Goal: Task Accomplishment & Management: Complete application form

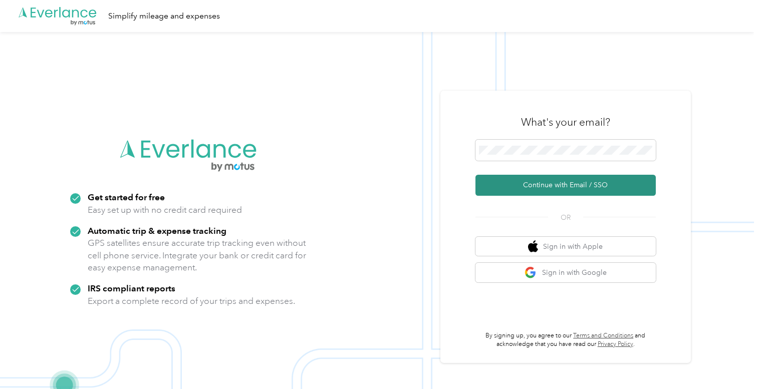
click at [585, 181] on button "Continue with Email / SSO" at bounding box center [565, 185] width 180 height 21
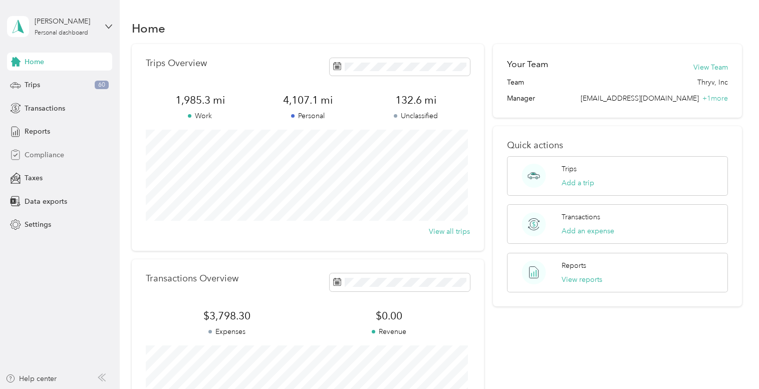
click at [53, 154] on span "Compliance" at bounding box center [45, 155] width 40 height 11
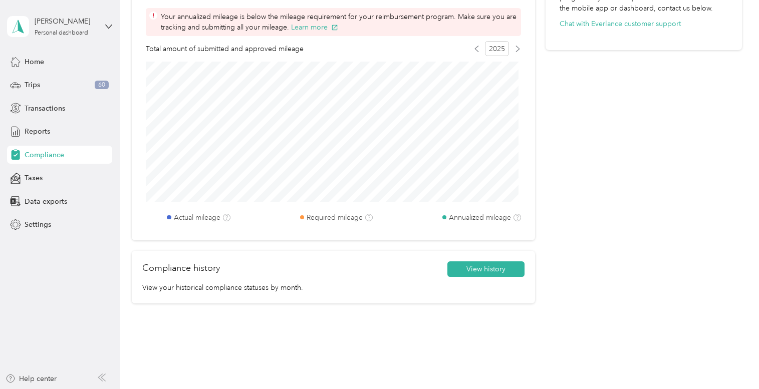
scroll to position [351, 0]
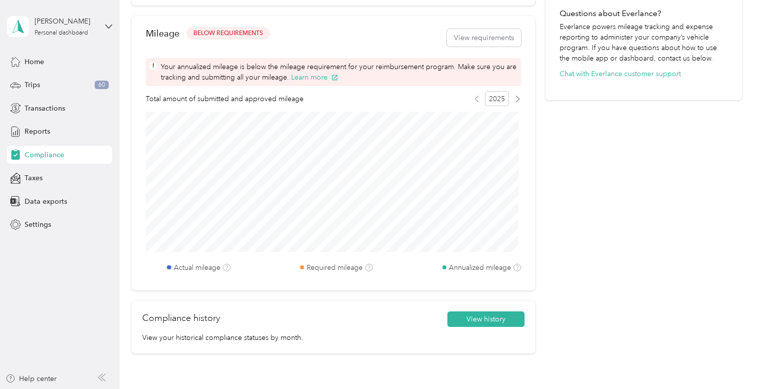
click at [475, 100] on icon at bounding box center [477, 99] width 4 height 6
click at [475, 91] on div "2025" at bounding box center [497, 98] width 48 height 15
click at [501, 97] on span "2025" at bounding box center [497, 98] width 24 height 15
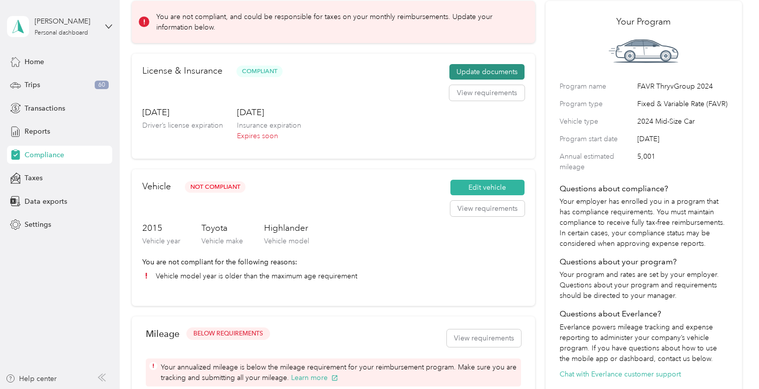
click at [483, 70] on button "Update documents" at bounding box center [486, 72] width 75 height 16
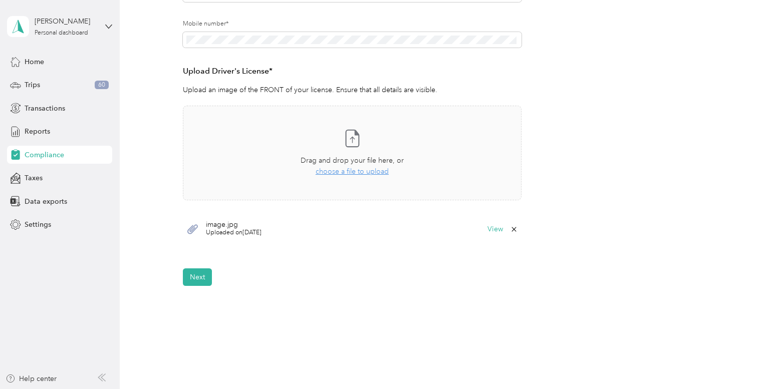
scroll to position [250, 0]
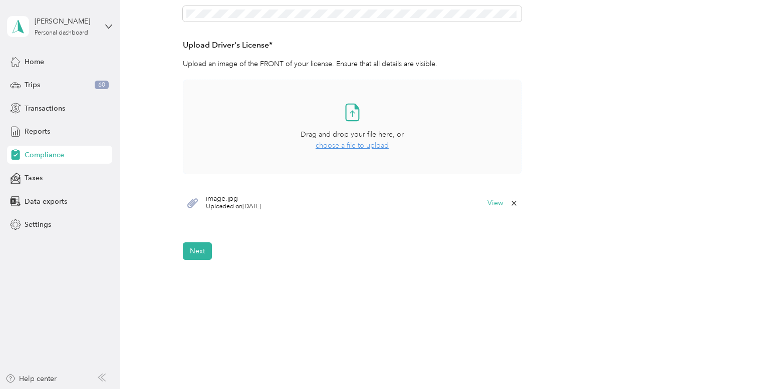
click at [366, 125] on div "Take a photo or choose a photo from your library Drag and drop your file here, …" at bounding box center [352, 127] width 322 height 78
click at [358, 145] on span "choose a file to upload" at bounding box center [352, 145] width 73 height 9
click at [192, 275] on button "Next" at bounding box center [197, 282] width 29 height 18
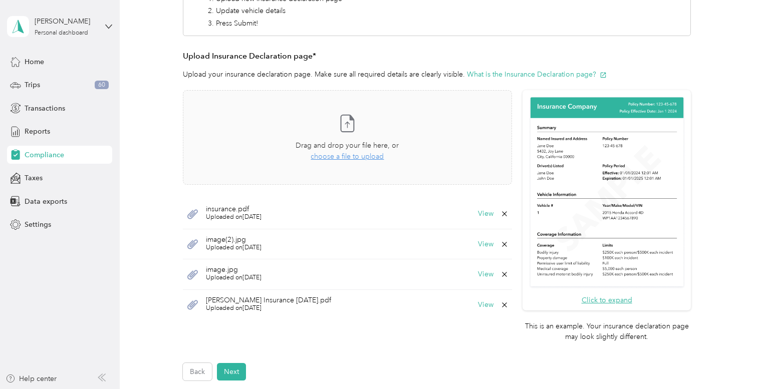
scroll to position [353, 0]
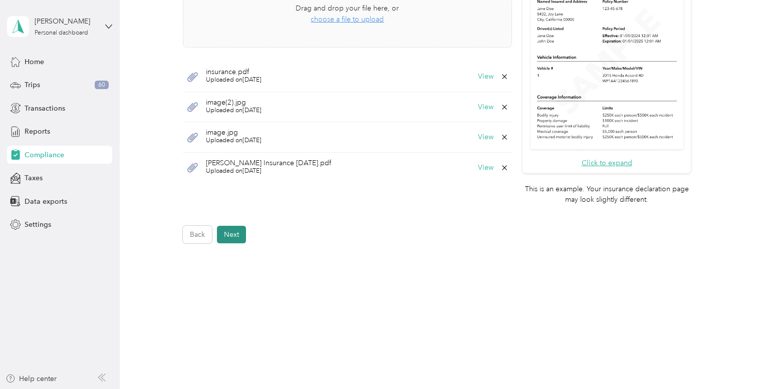
click at [232, 233] on button "Next" at bounding box center [231, 235] width 29 height 18
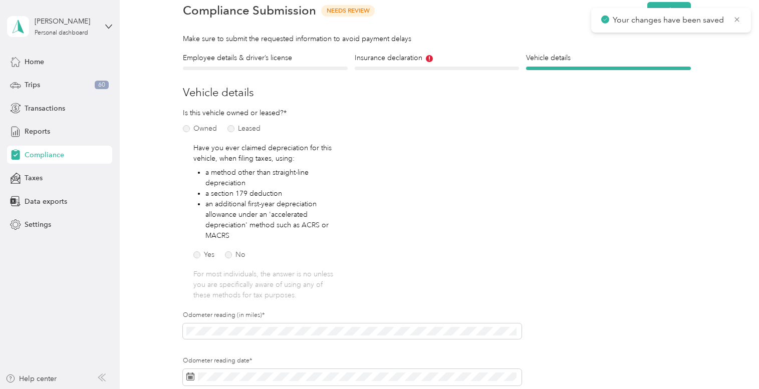
scroll to position [213, 0]
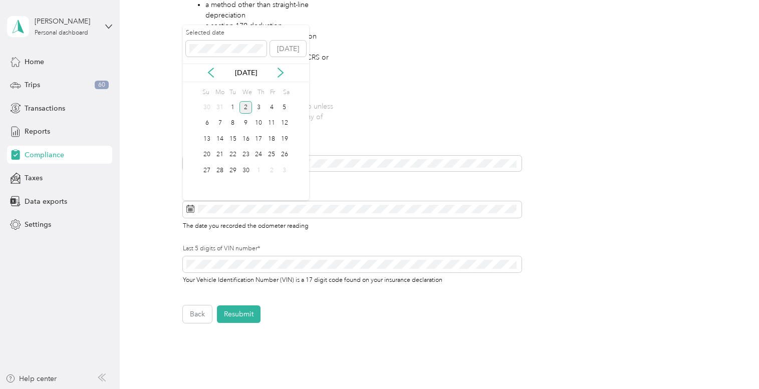
click at [244, 102] on div "2" at bounding box center [245, 107] width 13 height 13
click at [280, 78] on icon at bounding box center [281, 73] width 10 height 10
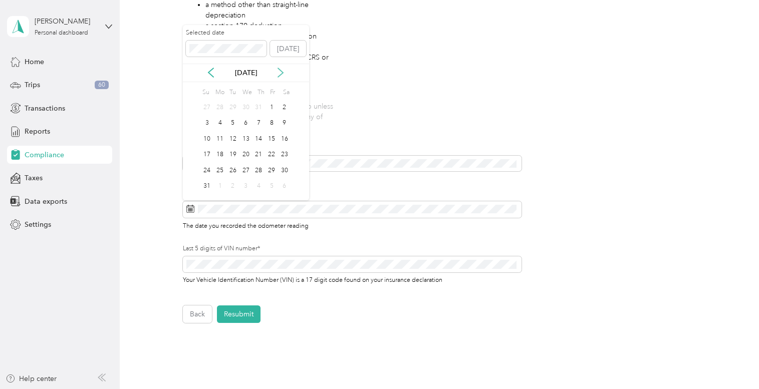
click at [280, 78] on icon at bounding box center [281, 73] width 10 height 10
click at [212, 73] on icon at bounding box center [211, 73] width 10 height 10
click at [216, 172] on div "29" at bounding box center [219, 170] width 13 height 13
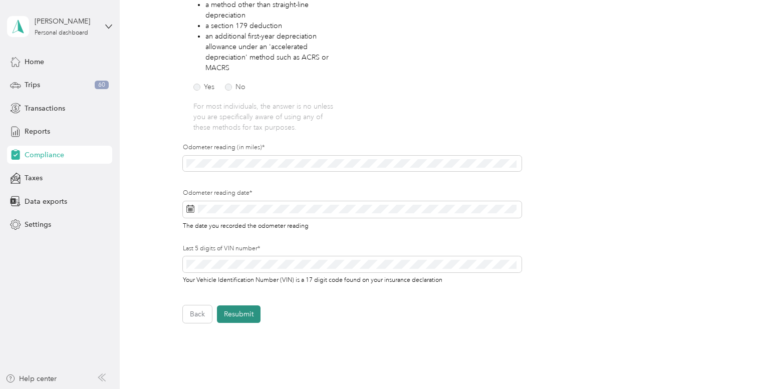
click at [249, 317] on button "Resubmit" at bounding box center [239, 315] width 44 height 18
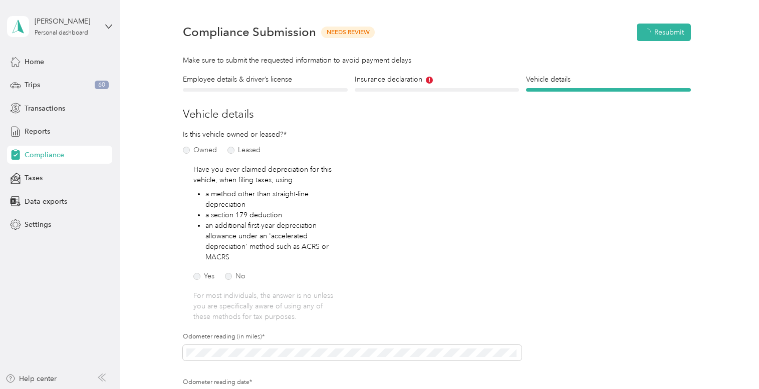
scroll to position [13, 0]
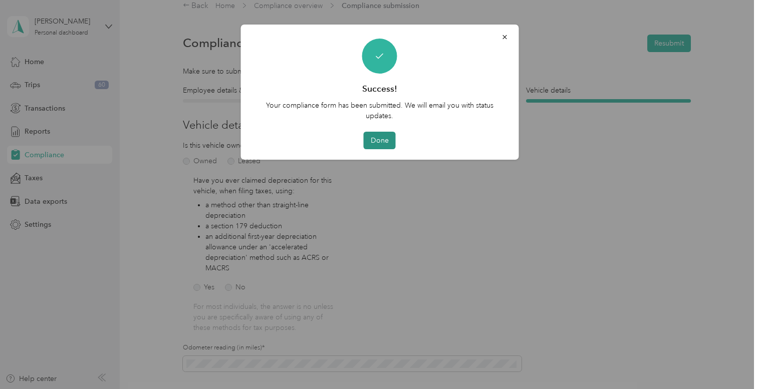
click at [382, 137] on button "Done" at bounding box center [380, 141] width 32 height 18
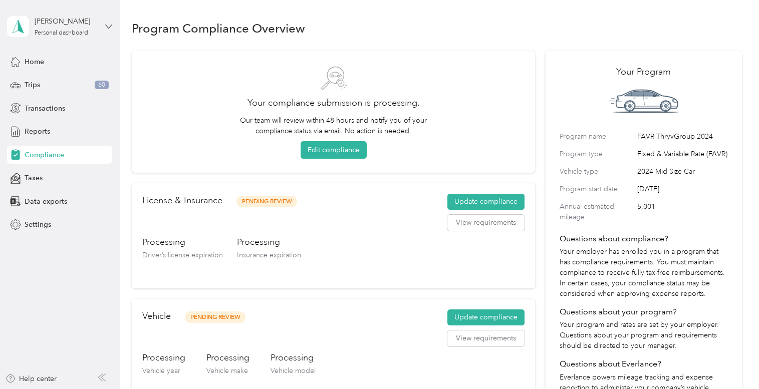
click at [108, 25] on icon at bounding box center [108, 26] width 7 height 7
click at [48, 78] on div "Log out" at bounding box center [35, 82] width 39 height 11
